Goal: Task Accomplishment & Management: Use online tool/utility

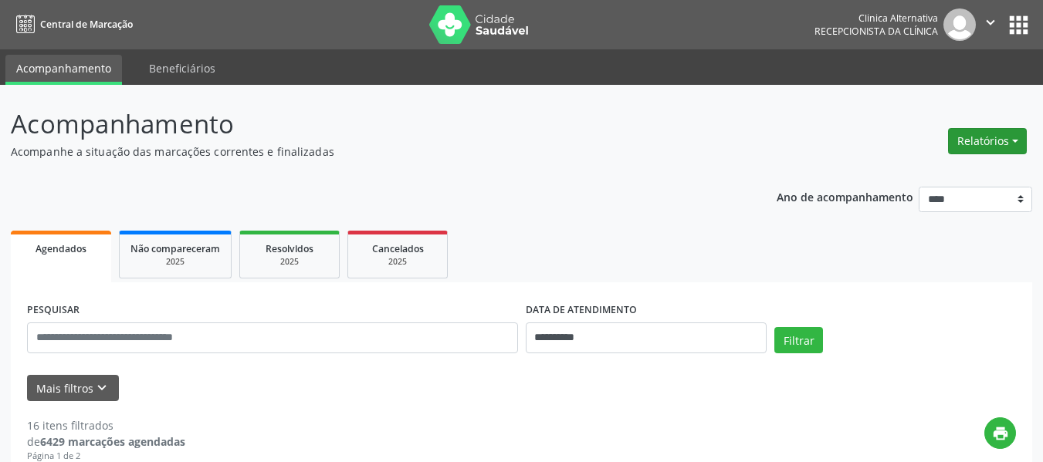
click at [977, 133] on button "Relatórios" at bounding box center [987, 141] width 79 height 26
click at [883, 171] on link "Agendamentos" at bounding box center [945, 175] width 166 height 22
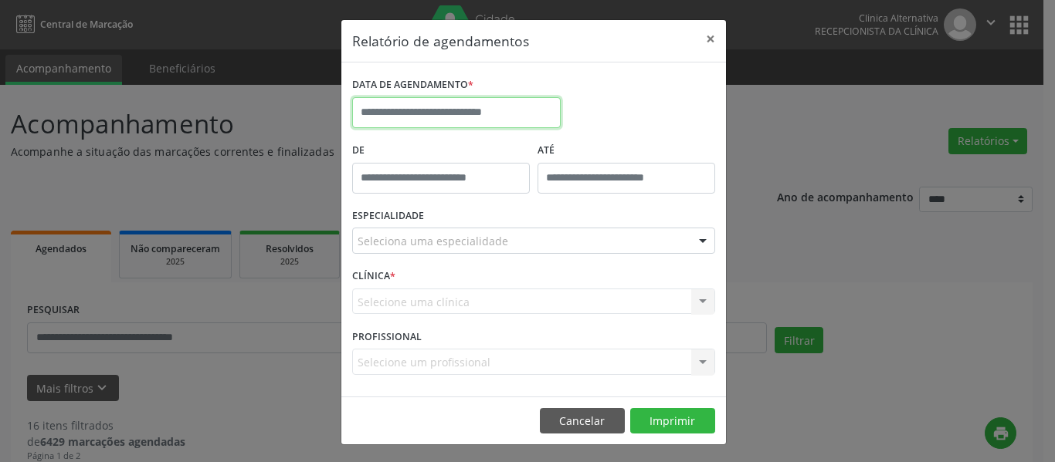
click at [526, 115] on input "text" at bounding box center [456, 112] width 208 height 31
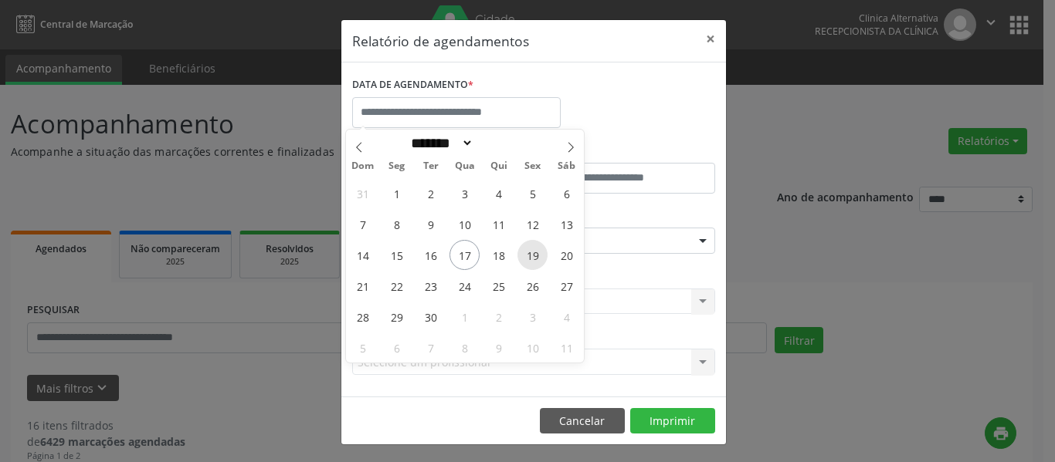
click at [535, 254] on span "19" at bounding box center [532, 255] width 30 height 30
type input "**********"
click at [535, 254] on span "19" at bounding box center [532, 255] width 30 height 30
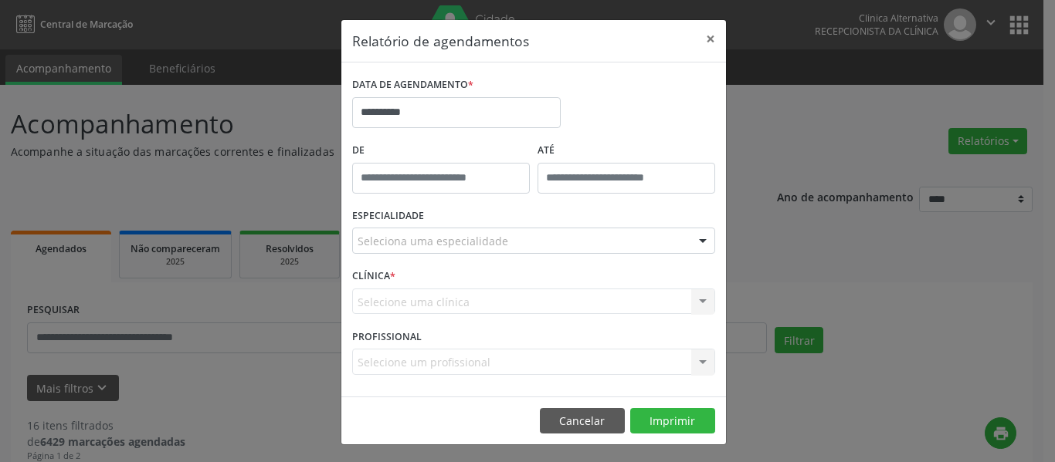
click at [694, 235] on div at bounding box center [702, 242] width 23 height 26
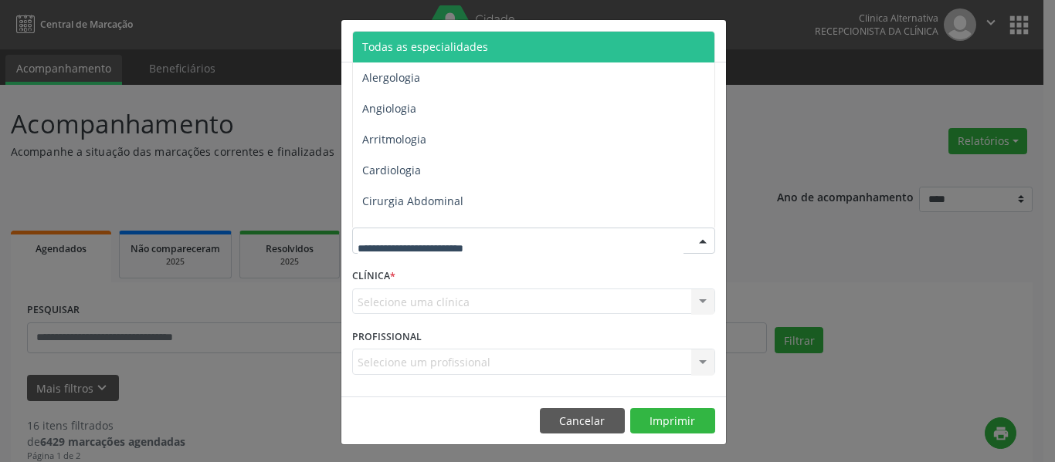
click at [479, 52] on span "Todas as especialidades" at bounding box center [535, 47] width 364 height 31
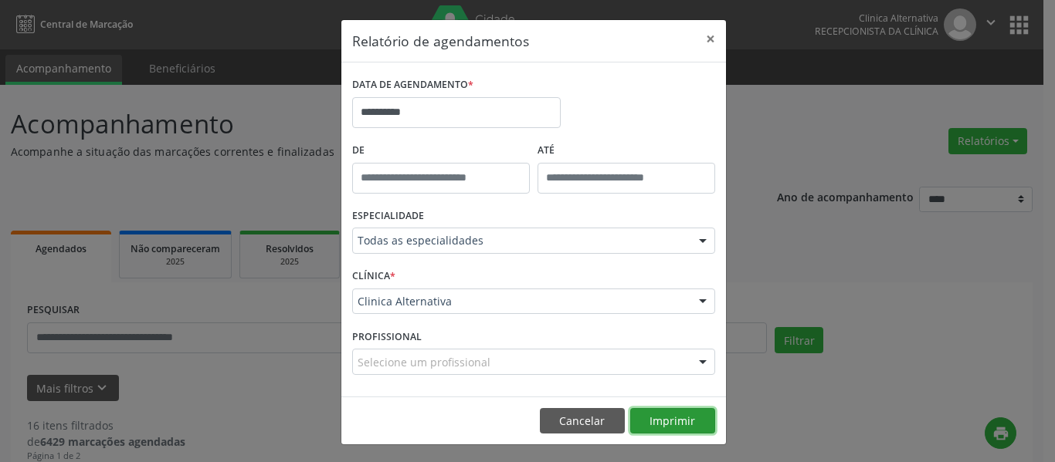
click at [670, 413] on button "Imprimir" at bounding box center [672, 421] width 85 height 26
